Goal: Information Seeking & Learning: Find contact information

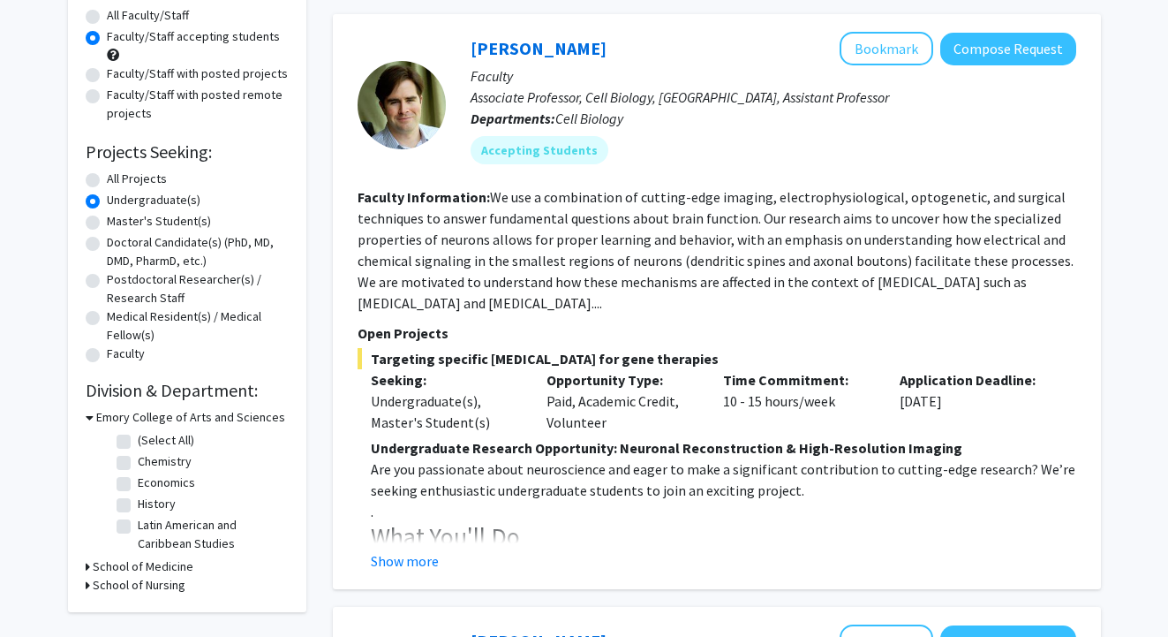
scroll to position [163, 0]
click at [646, 105] on p "Associate Professor, Cell Biology, [GEOGRAPHIC_DATA], Assistant Professor" at bounding box center [774, 97] width 606 height 21
click at [549, 53] on link "[PERSON_NAME]" at bounding box center [539, 49] width 136 height 22
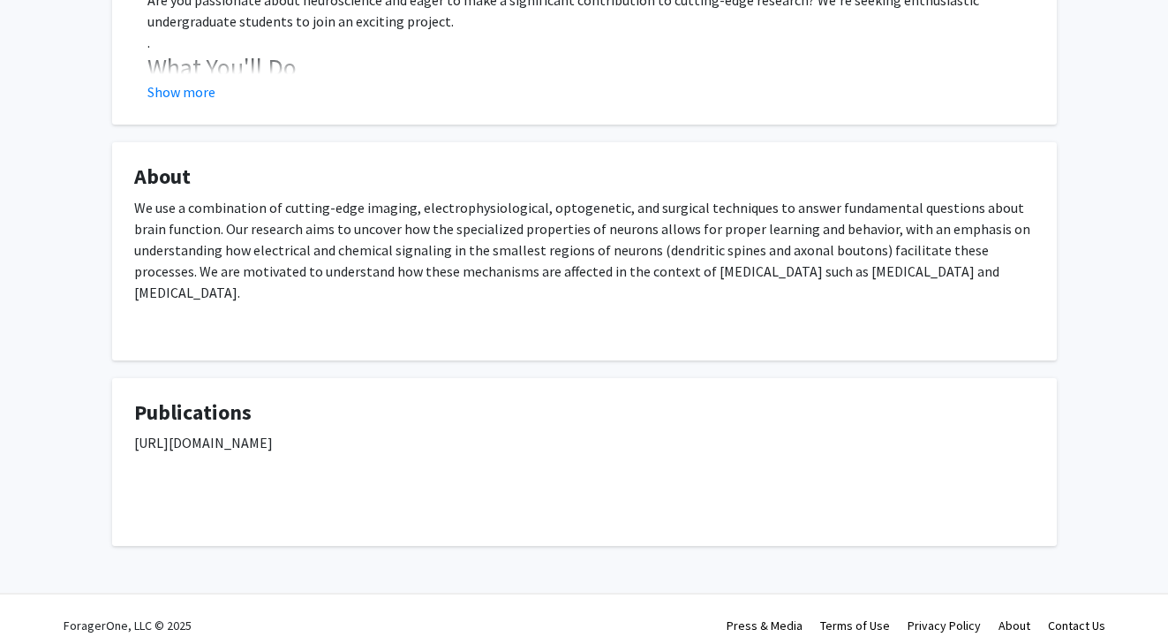
scroll to position [495, 0]
click at [200, 102] on button "Show more" at bounding box center [181, 92] width 68 height 21
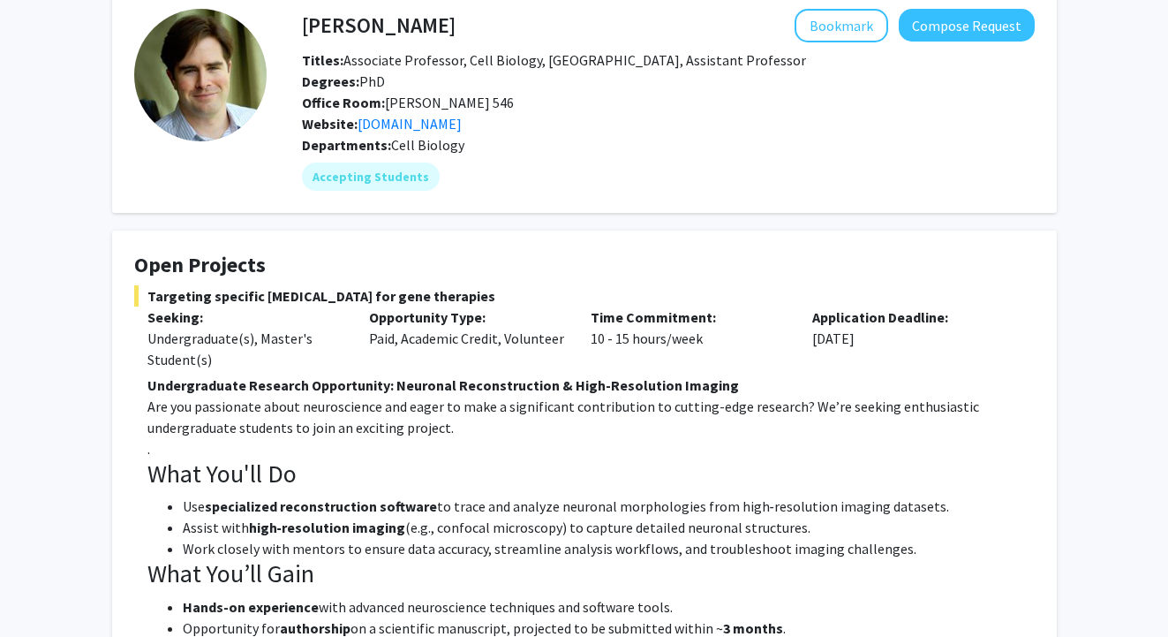
scroll to position [87, 0]
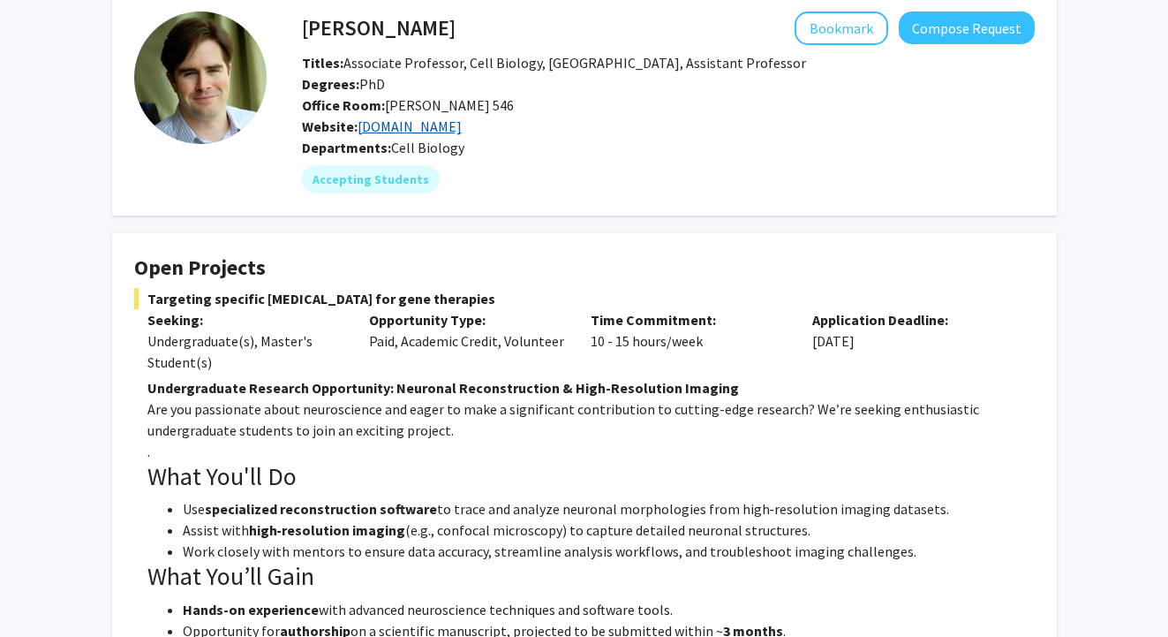
click at [398, 131] on link "[DOMAIN_NAME]" at bounding box center [410, 126] width 104 height 18
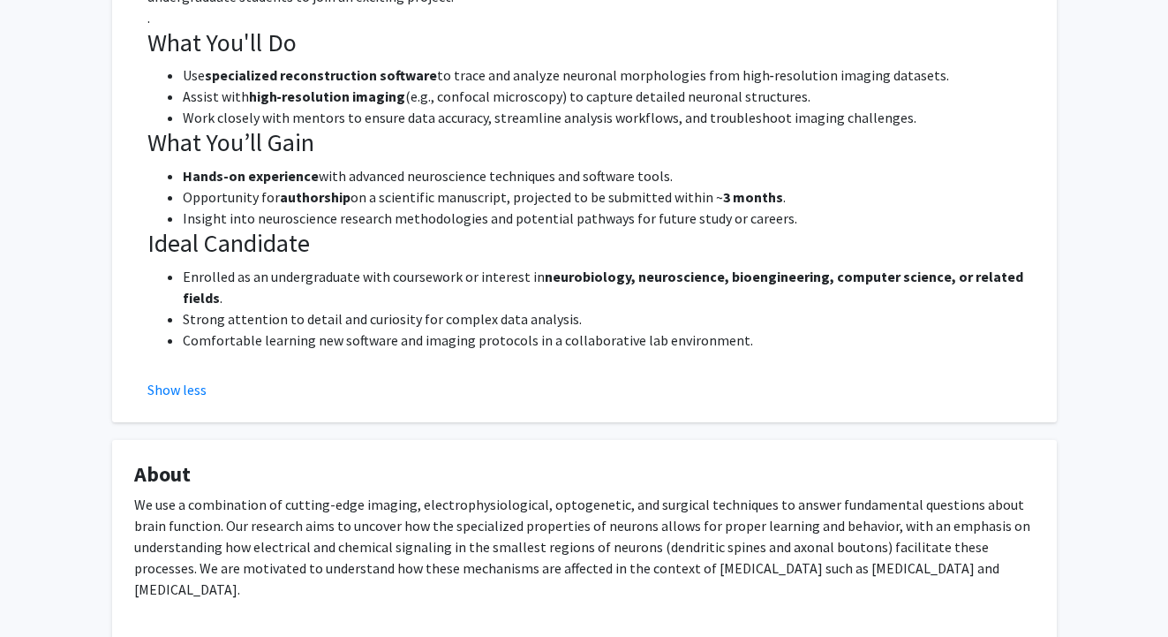
scroll to position [527, 0]
